Goal: Information Seeking & Learning: Compare options

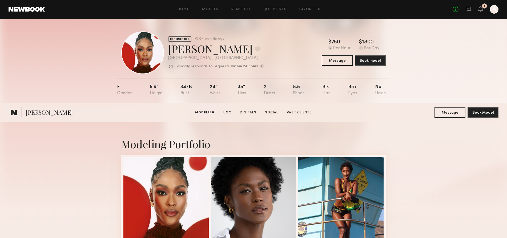
scroll to position [251, 0]
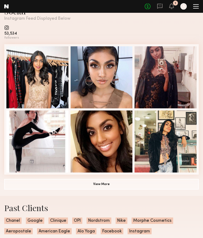
scroll to position [682, 0]
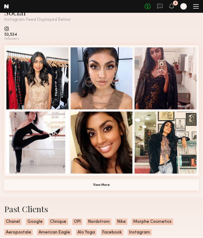
click at [93, 186] on button "View More" at bounding box center [101, 185] width 195 height 11
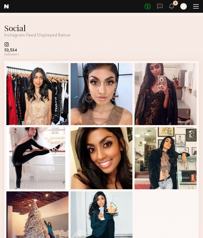
scroll to position [913, 0]
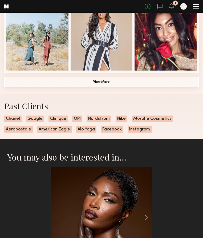
click at [94, 84] on button "View More" at bounding box center [101, 82] width 195 height 11
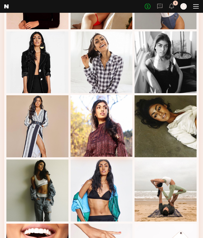
scroll to position [0, 0]
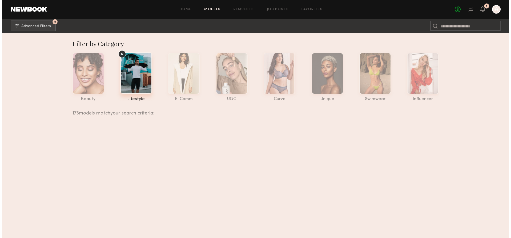
scroll to position [11650, 0]
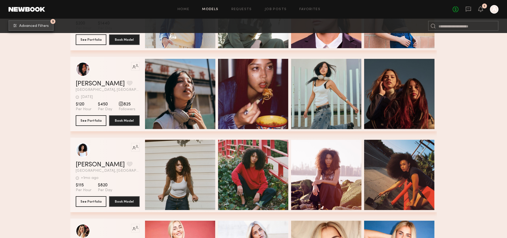
click at [37, 25] on span "Advanced Filters" at bounding box center [34, 26] width 30 height 4
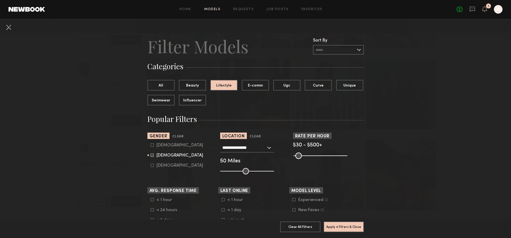
drag, startPoint x: 320, startPoint y: 156, endPoint x: 365, endPoint y: 155, distance: 45.0
type input "***"
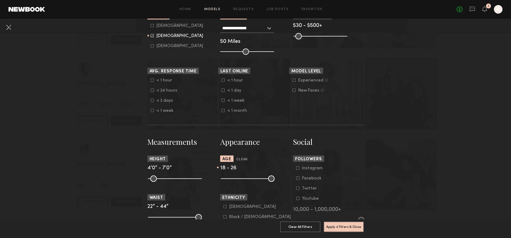
scroll to position [165, 0]
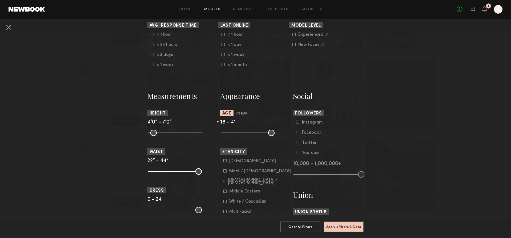
drag, startPoint x: 238, startPoint y: 131, endPoint x: 255, endPoint y: 131, distance: 17.6
type input "**"
click at [255, 131] on input "range" at bounding box center [248, 133] width 54 height 6
drag, startPoint x: 223, startPoint y: 131, endPoint x: 229, endPoint y: 132, distance: 5.9
type input "**"
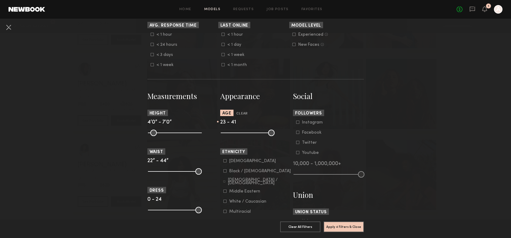
click at [229, 132] on input "range" at bounding box center [248, 133] width 54 height 6
click at [220, 170] on div "Asian Black / African American Hispanic / Latino Middle Eastern White / Caucasi…" at bounding box center [255, 197] width 71 height 76
click at [223, 170] on icon at bounding box center [224, 171] width 3 height 3
click at [245, 180] on div "Hispanic / Latino" at bounding box center [259, 182] width 63 height 6
click at [231, 161] on div "Asian" at bounding box center [252, 161] width 47 height 3
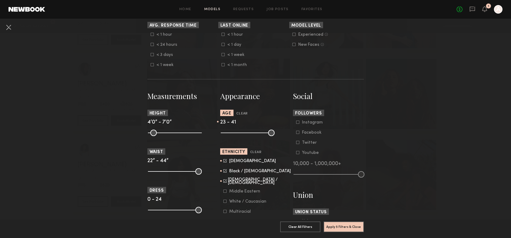
click at [230, 160] on div "Asian" at bounding box center [252, 161] width 47 height 3
click at [345, 222] on button "Apply 5 Filters & Close" at bounding box center [343, 226] width 40 height 11
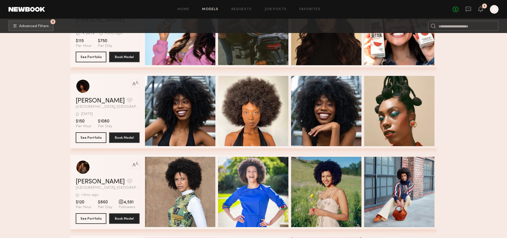
scroll to position [19010, 0]
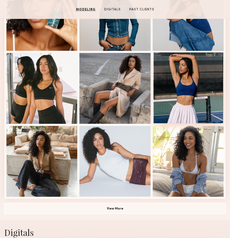
scroll to position [281, 0]
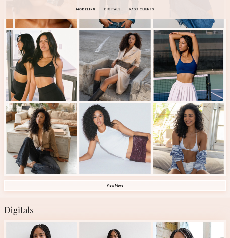
click at [117, 186] on button "View More" at bounding box center [114, 185] width 221 height 11
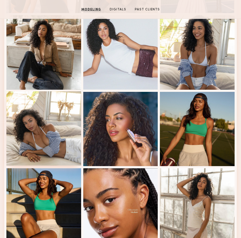
scroll to position [317, 0]
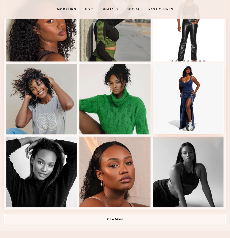
scroll to position [356, 0]
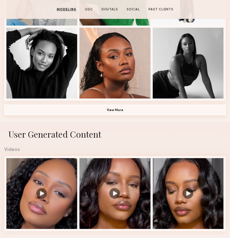
click at [115, 110] on button "View More" at bounding box center [114, 110] width 221 height 11
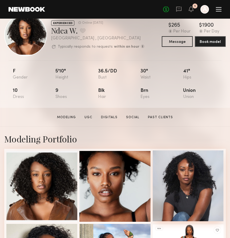
scroll to position [0, 0]
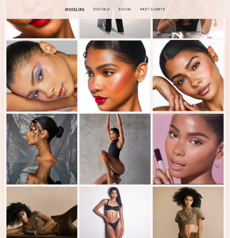
scroll to position [245, 0]
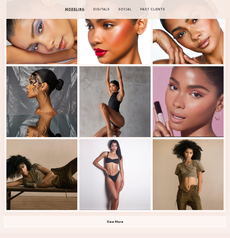
drag, startPoint x: 112, startPoint y: 221, endPoint x: 113, endPoint y: 218, distance: 3.0
click at [112, 221] on button "View More" at bounding box center [114, 222] width 221 height 11
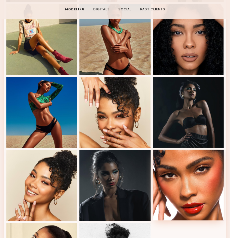
scroll to position [196, 0]
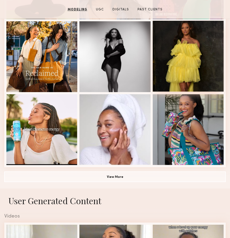
scroll to position [331, 0]
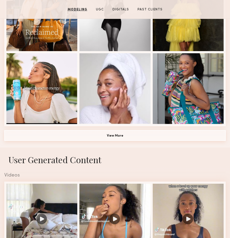
click at [167, 138] on button "View More" at bounding box center [114, 135] width 221 height 11
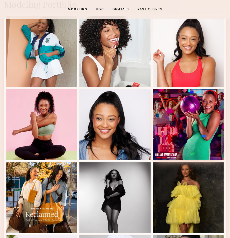
scroll to position [99, 0]
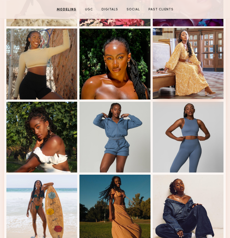
scroll to position [296, 0]
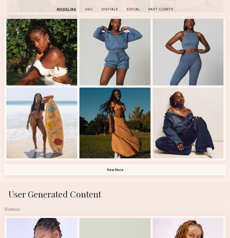
click at [121, 169] on button "View More" at bounding box center [114, 170] width 221 height 11
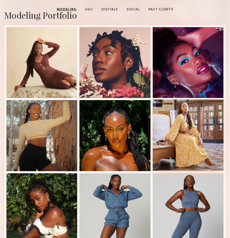
scroll to position [0, 0]
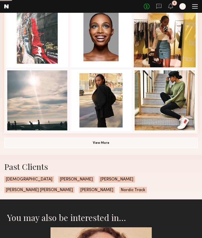
scroll to position [585, 0]
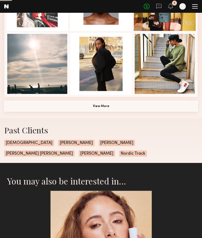
click at [98, 108] on button "View More" at bounding box center [101, 106] width 194 height 11
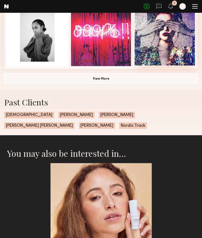
scroll to position [735, 0]
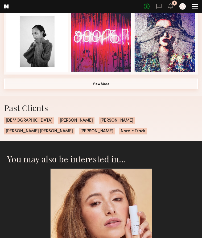
click at [103, 87] on button "View More" at bounding box center [101, 84] width 194 height 11
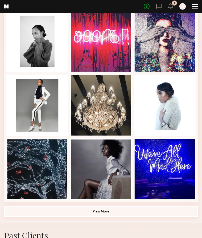
click at [139, 217] on button "View More" at bounding box center [101, 211] width 194 height 11
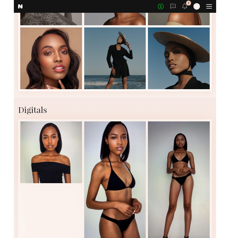
scroll to position [0, 0]
